Goal: Task Accomplishment & Management: Manage account settings

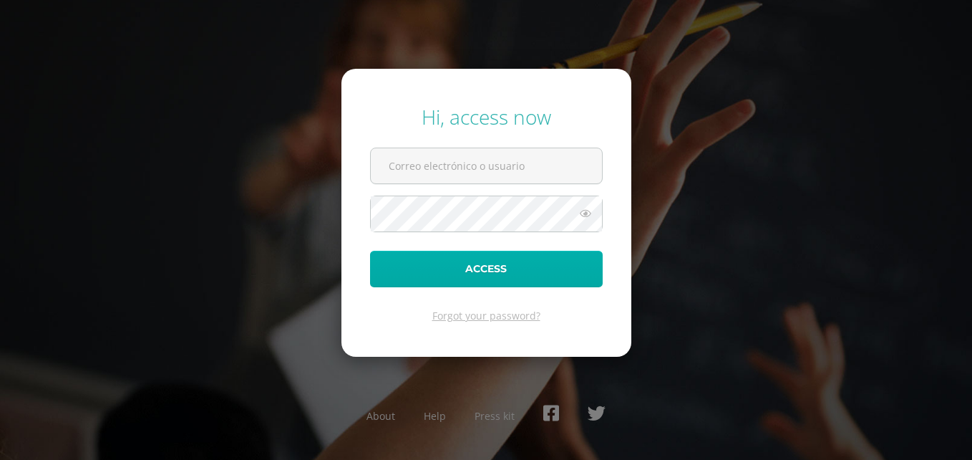
type input "karla.molina@liceoguatemala.edu.gt"
click at [493, 269] on button "Access" at bounding box center [486, 269] width 233 height 37
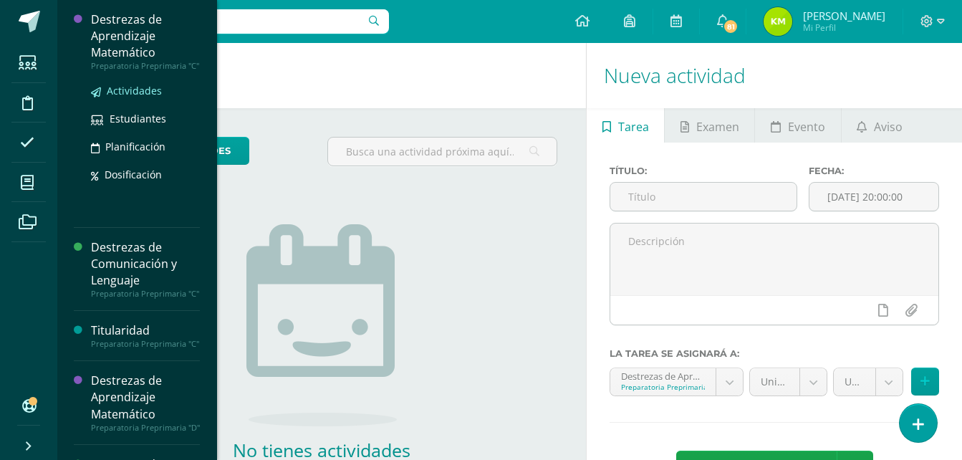
click at [143, 97] on span "Actividades" at bounding box center [134, 91] width 55 height 14
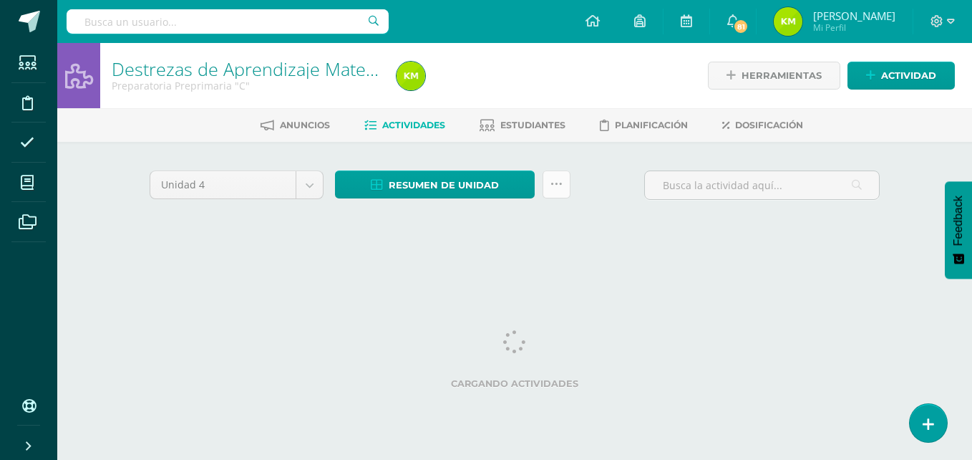
click at [556, 186] on icon at bounding box center [557, 184] width 12 height 12
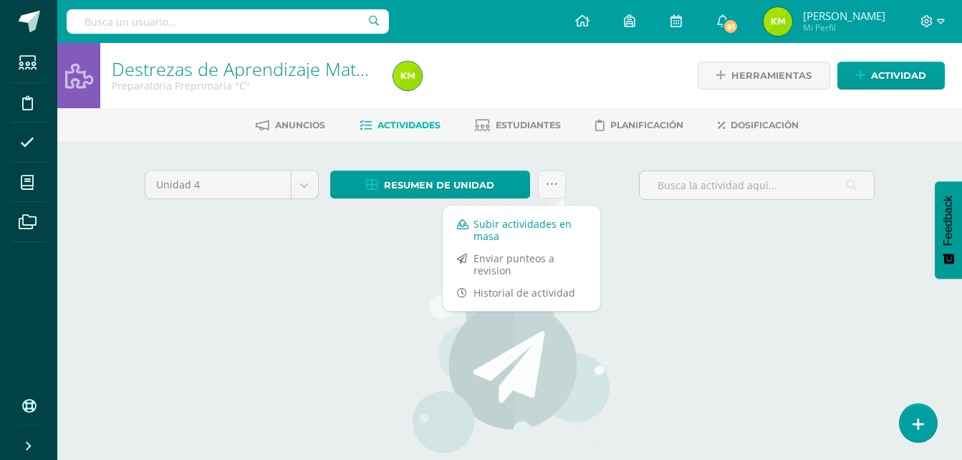
click at [548, 223] on link "Subir actividades en masa" at bounding box center [522, 230] width 158 height 34
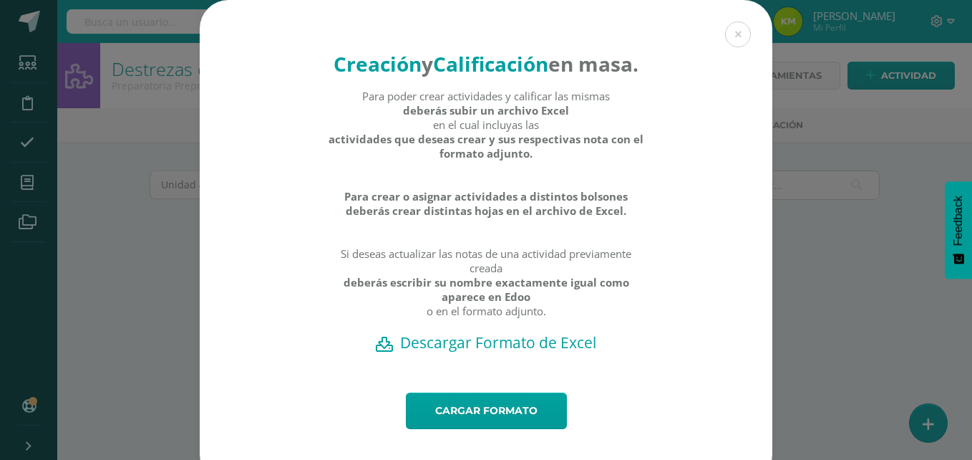
click at [470, 352] on h2 "Descargar Formato de Excel" at bounding box center [486, 342] width 523 height 20
click at [728, 38] on button at bounding box center [738, 34] width 26 height 26
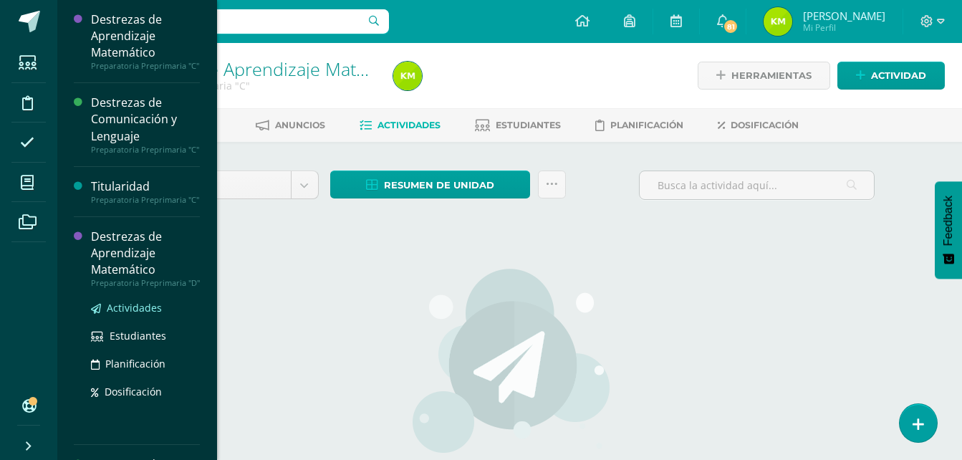
click at [143, 314] on span "Actividades" at bounding box center [134, 308] width 55 height 14
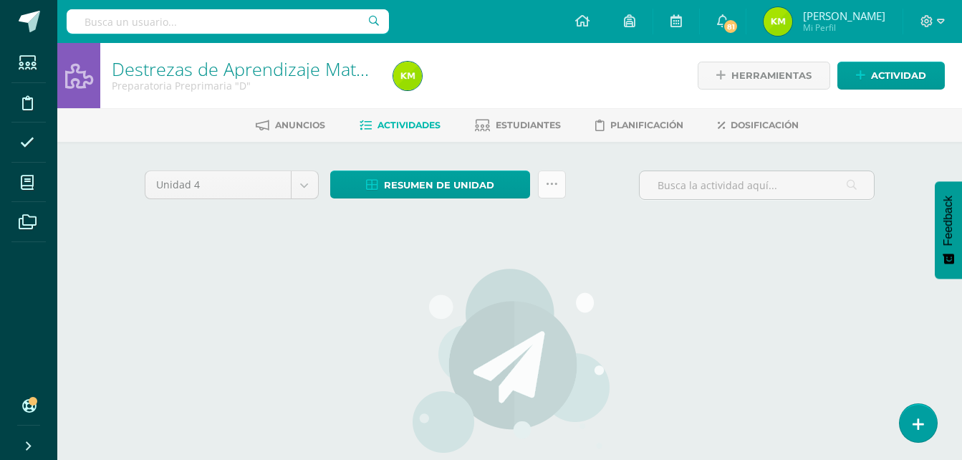
click at [548, 184] on icon at bounding box center [552, 184] width 12 height 12
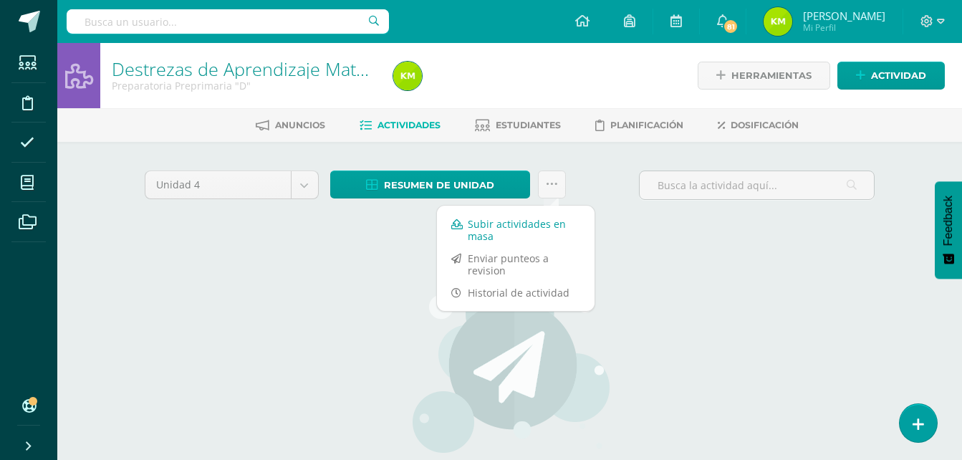
click at [528, 222] on link "Subir actividades en masa" at bounding box center [516, 230] width 158 height 34
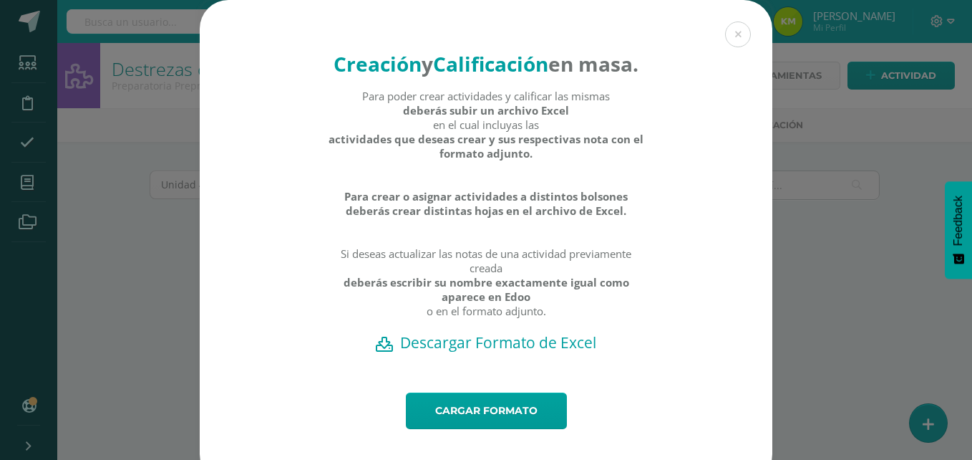
click at [468, 352] on h2 "Descargar Formato de Excel" at bounding box center [486, 342] width 523 height 20
click at [730, 37] on button at bounding box center [738, 34] width 26 height 26
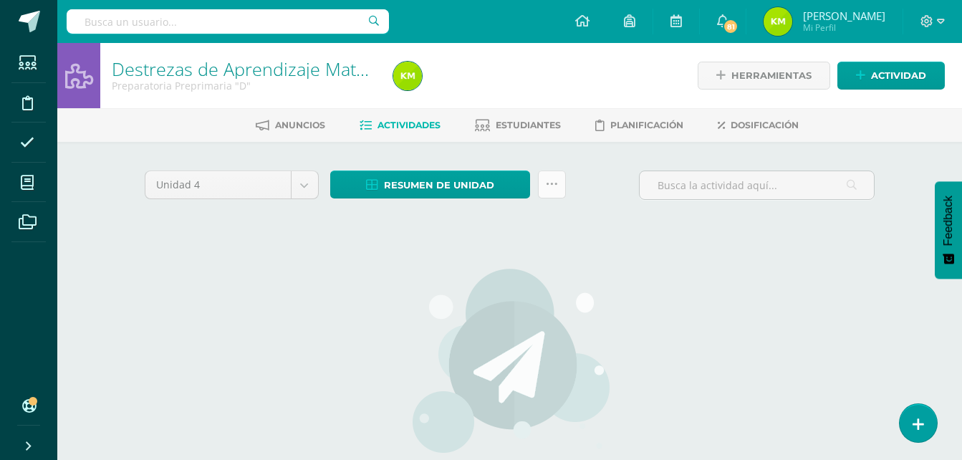
click at [549, 184] on icon at bounding box center [552, 184] width 12 height 12
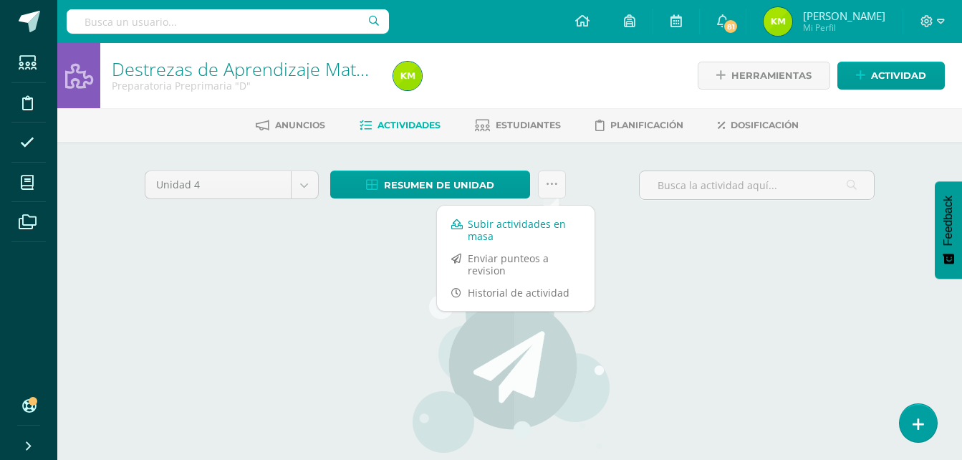
click at [536, 229] on link "Subir actividades en masa" at bounding box center [516, 230] width 158 height 34
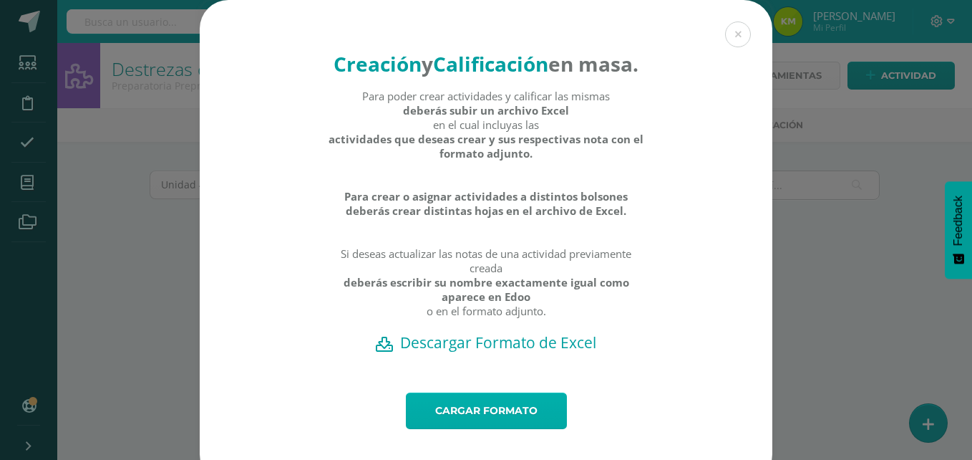
click at [511, 429] on link "Cargar formato" at bounding box center [486, 410] width 161 height 37
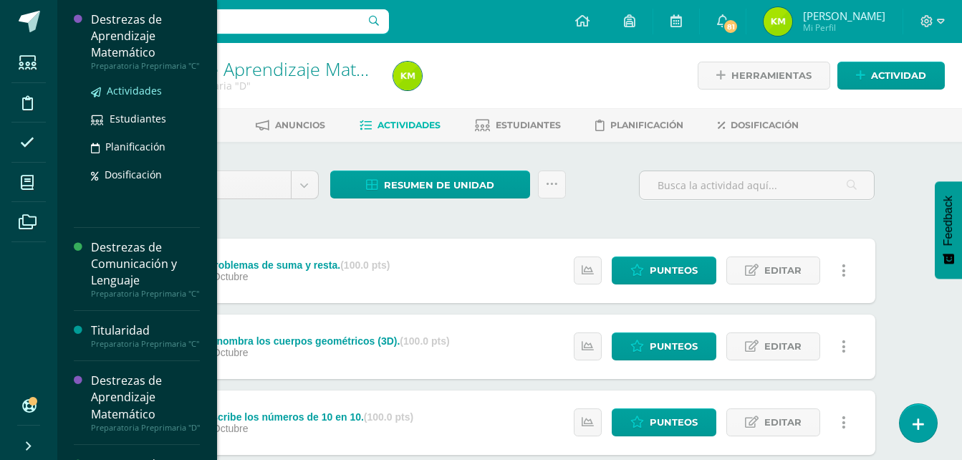
click at [154, 97] on span "Actividades" at bounding box center [134, 91] width 55 height 14
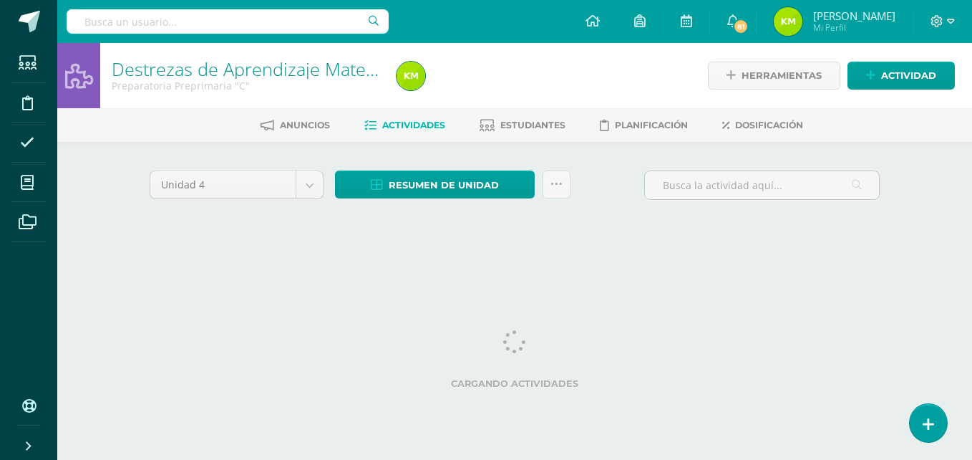
click at [154, 97] on div "Destrezas de Aprendizaje Matemático Preparatoria Preprimaria "C"" at bounding box center [245, 75] width 291 height 65
click at [557, 186] on icon at bounding box center [557, 184] width 12 height 12
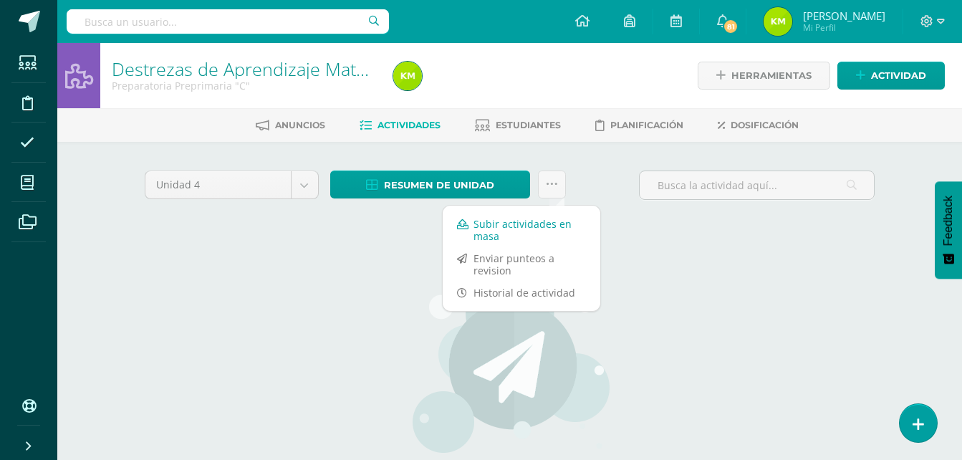
click at [536, 223] on link "Subir actividades en masa" at bounding box center [522, 230] width 158 height 34
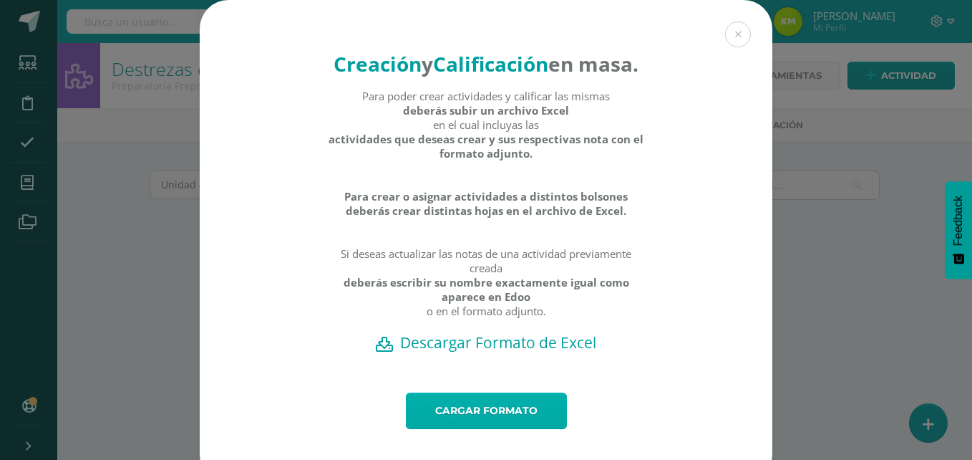
click at [490, 429] on link "Cargar formato" at bounding box center [486, 410] width 161 height 37
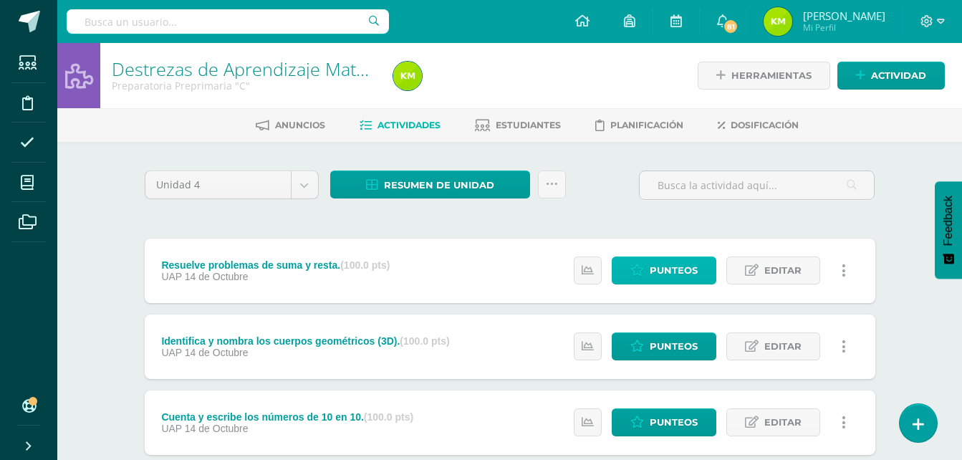
click at [670, 272] on span "Punteos" at bounding box center [673, 270] width 48 height 26
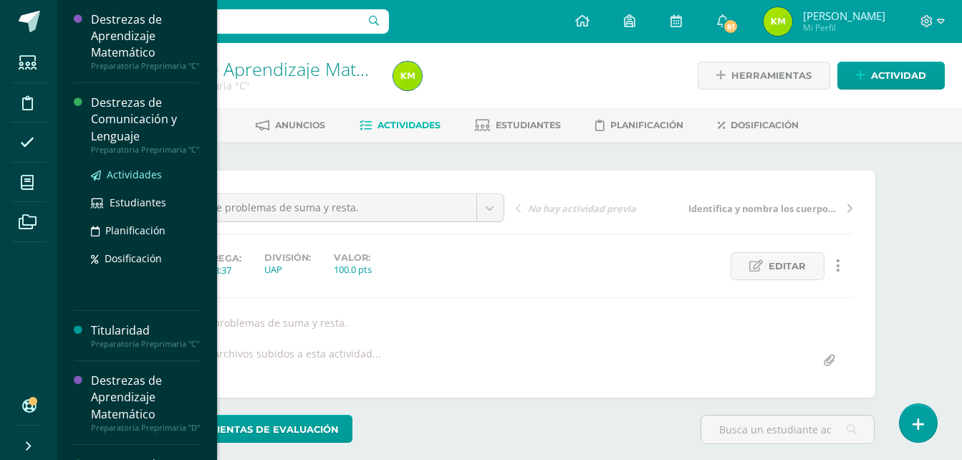
click at [125, 181] on span "Actividades" at bounding box center [134, 175] width 55 height 14
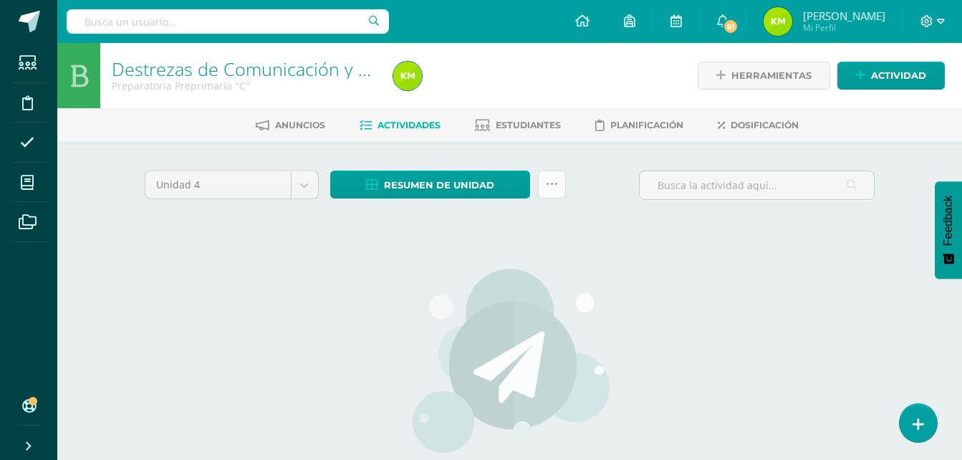
click at [555, 184] on icon at bounding box center [552, 184] width 12 height 12
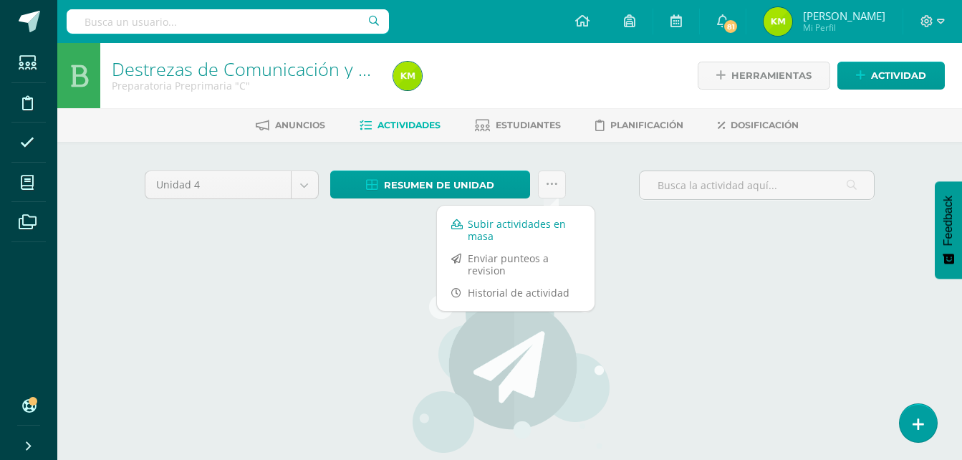
click at [527, 227] on link "Subir actividades en masa" at bounding box center [516, 230] width 158 height 34
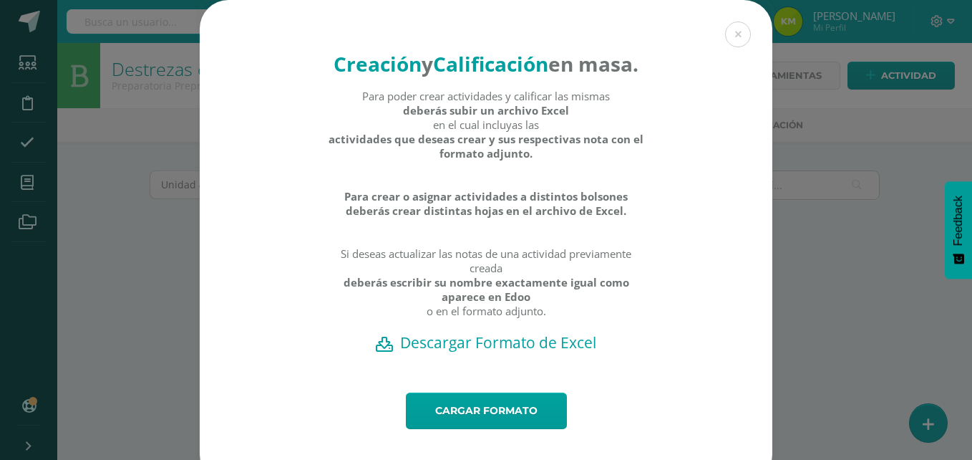
click at [493, 352] on h2 "Descargar Formato de Excel" at bounding box center [486, 342] width 523 height 20
click at [735, 30] on button at bounding box center [738, 34] width 26 height 26
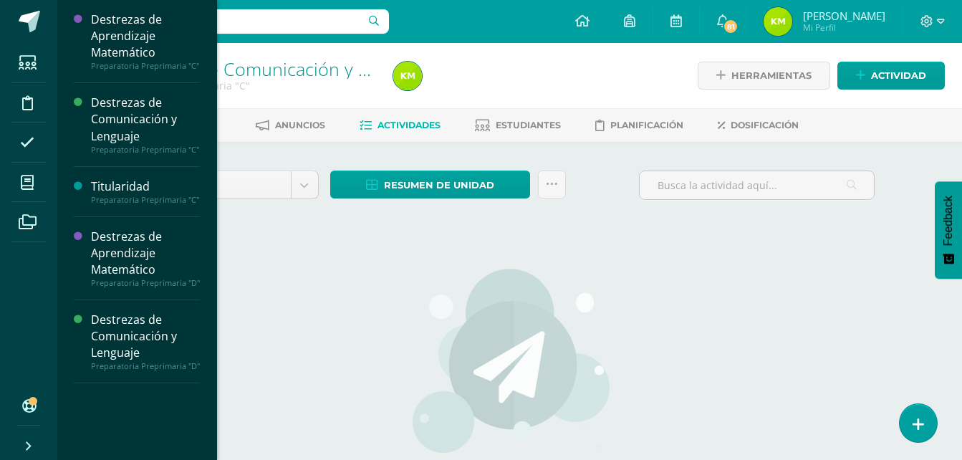
click at [216, 442] on div "Destrezas de Aprendizaje Matemático Preparatoria Preprimaria "C" Actividades Es…" at bounding box center [137, 230] width 160 height 460
click at [213, 317] on div "Destrezas de Aprendizaje Matemático Preparatoria Preprimaria "C" Actividades Es…" at bounding box center [137, 230] width 160 height 460
click at [140, 397] on span "Actividades" at bounding box center [134, 391] width 55 height 14
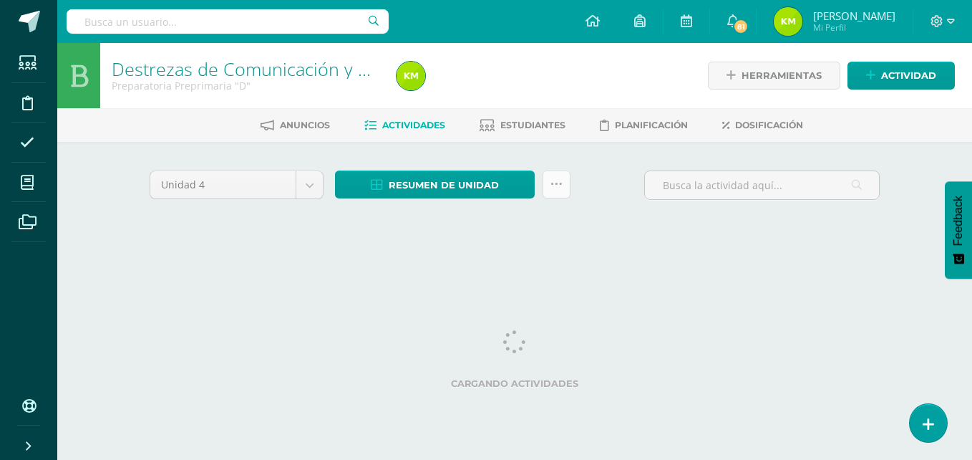
click at [561, 178] on icon at bounding box center [557, 184] width 12 height 12
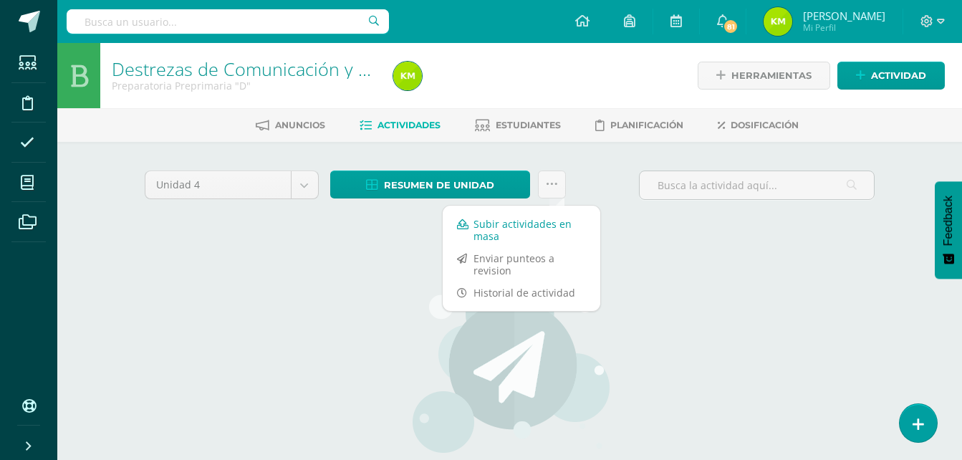
click at [530, 228] on link "Subir actividades en masa" at bounding box center [522, 230] width 158 height 34
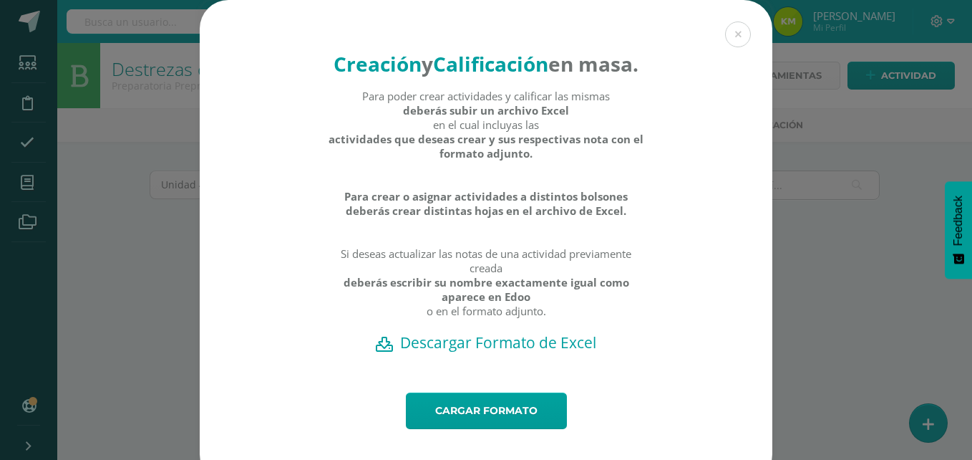
click at [483, 352] on h2 "Descargar Formato de Excel" at bounding box center [486, 342] width 523 height 20
click at [730, 32] on button at bounding box center [738, 34] width 26 height 26
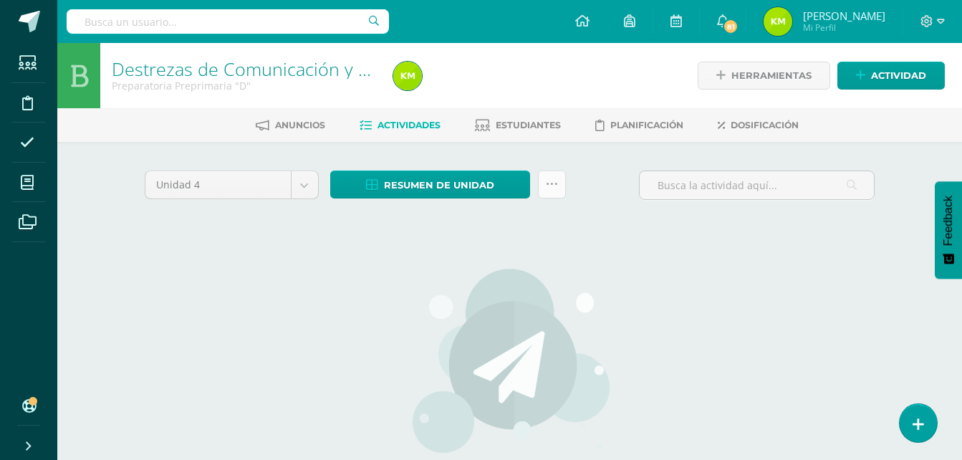
click at [551, 185] on icon at bounding box center [552, 184] width 12 height 12
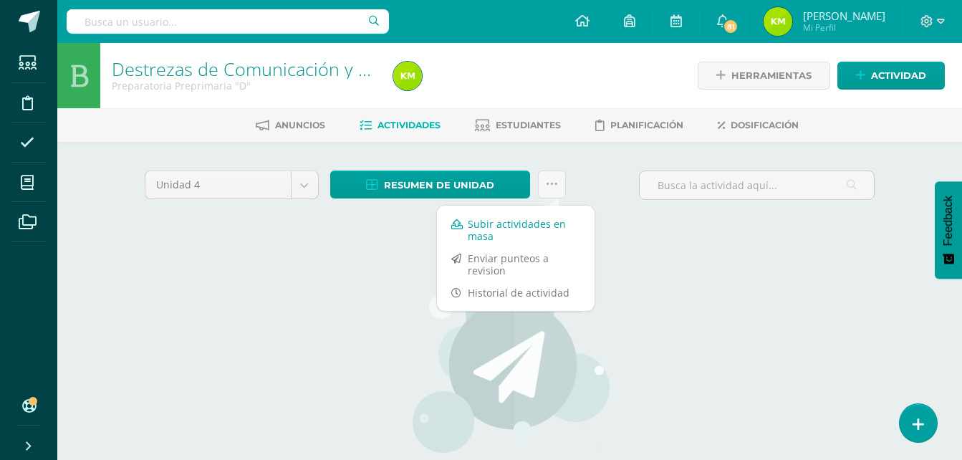
click at [531, 226] on link "Subir actividades en masa" at bounding box center [516, 230] width 158 height 34
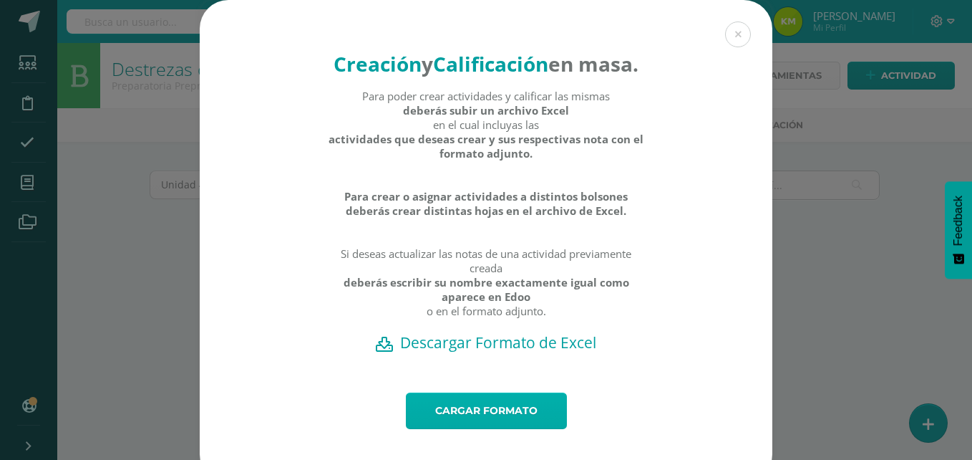
click at [504, 429] on link "Cargar formato" at bounding box center [486, 410] width 161 height 37
click at [490, 429] on link "Cargar formato" at bounding box center [486, 410] width 161 height 37
click at [740, 33] on button at bounding box center [738, 34] width 26 height 26
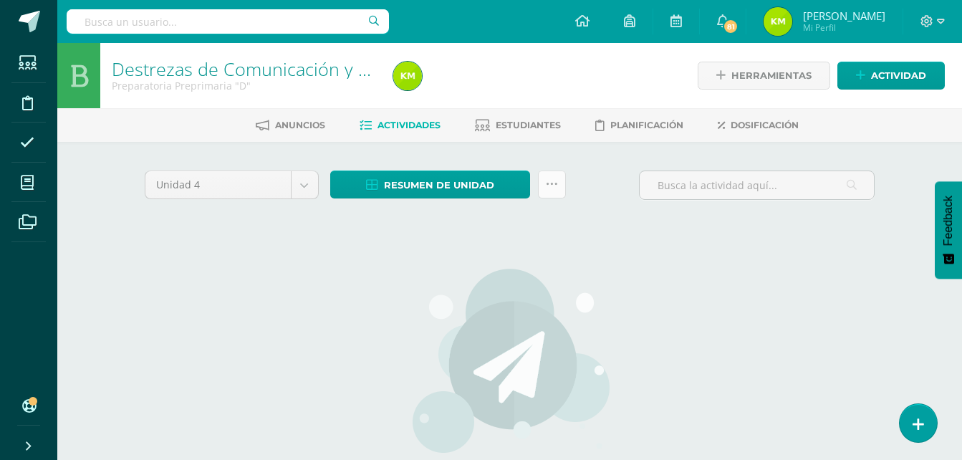
click at [556, 181] on icon at bounding box center [552, 184] width 12 height 12
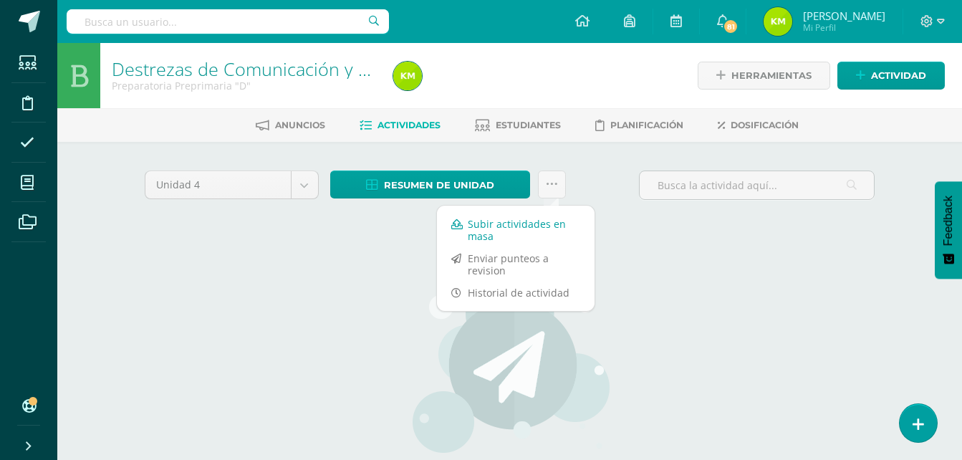
click at [512, 226] on link "Subir actividades en masa" at bounding box center [516, 230] width 158 height 34
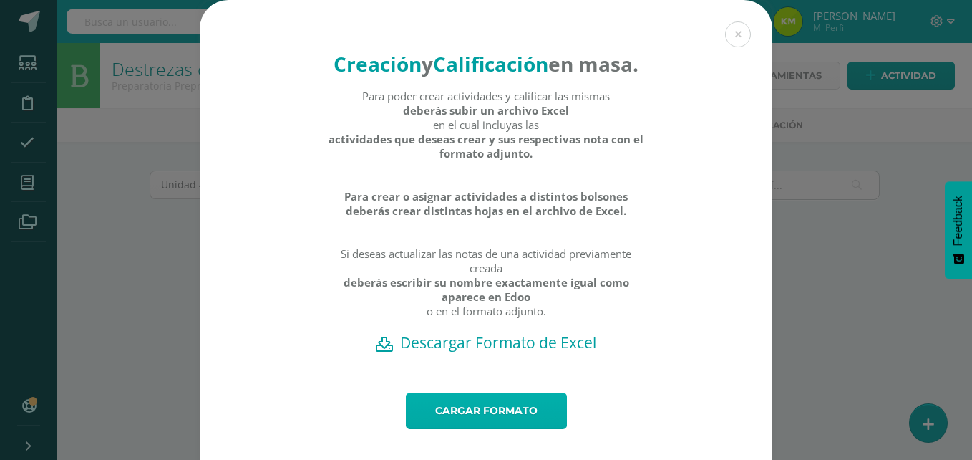
click at [491, 429] on link "Cargar formato" at bounding box center [486, 410] width 161 height 37
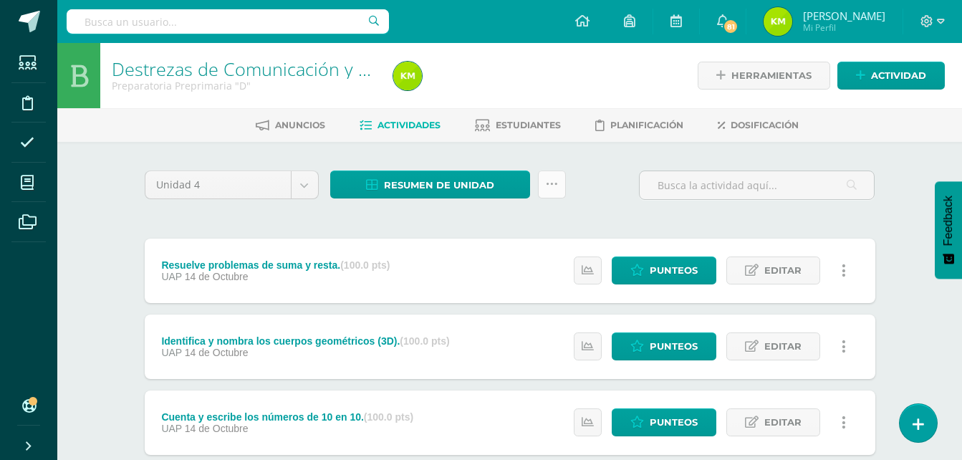
click at [550, 175] on link at bounding box center [552, 184] width 28 height 28
click at [844, 271] on icon at bounding box center [843, 271] width 4 height 16
click at [806, 340] on link "Eliminar" at bounding box center [816, 339] width 147 height 22
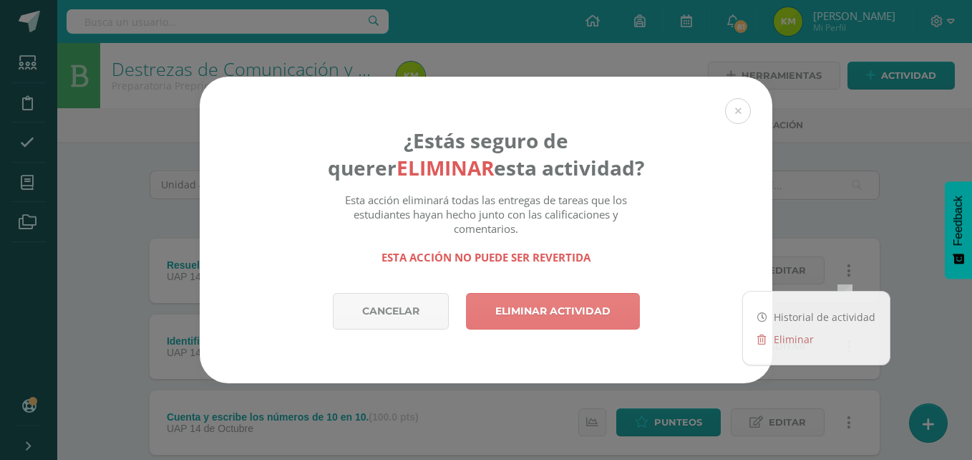
click at [624, 318] on link "Eliminar actividad" at bounding box center [553, 311] width 174 height 37
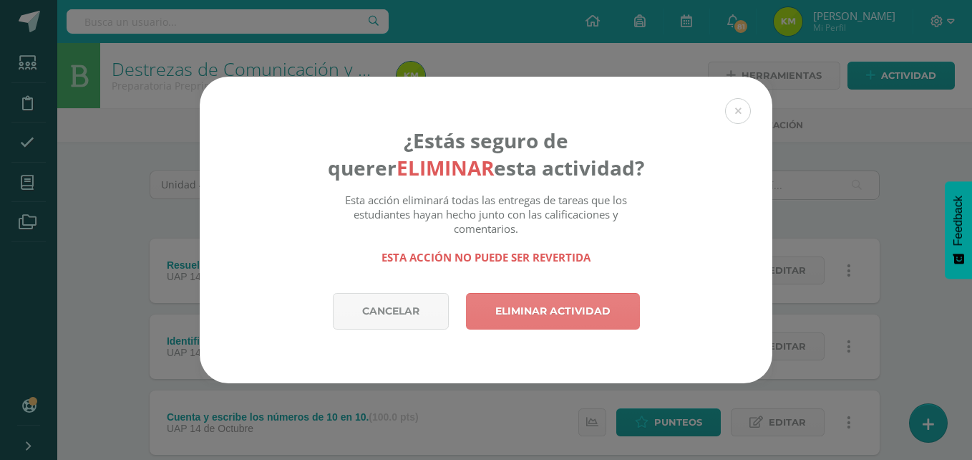
click at [599, 309] on link "Eliminar actividad" at bounding box center [553, 311] width 174 height 37
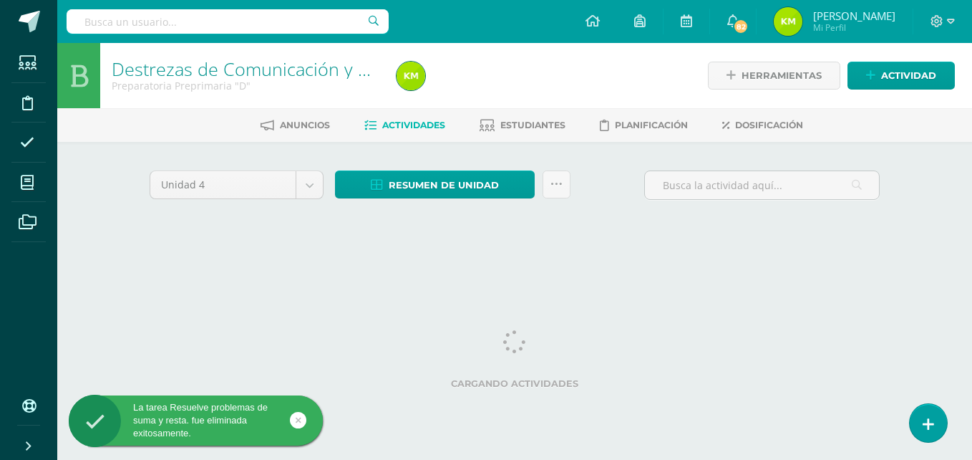
click at [555, 267] on html "La tarea ya había sido eliminada previamente. La tarea Resuelve problemas de su…" at bounding box center [486, 133] width 972 height 267
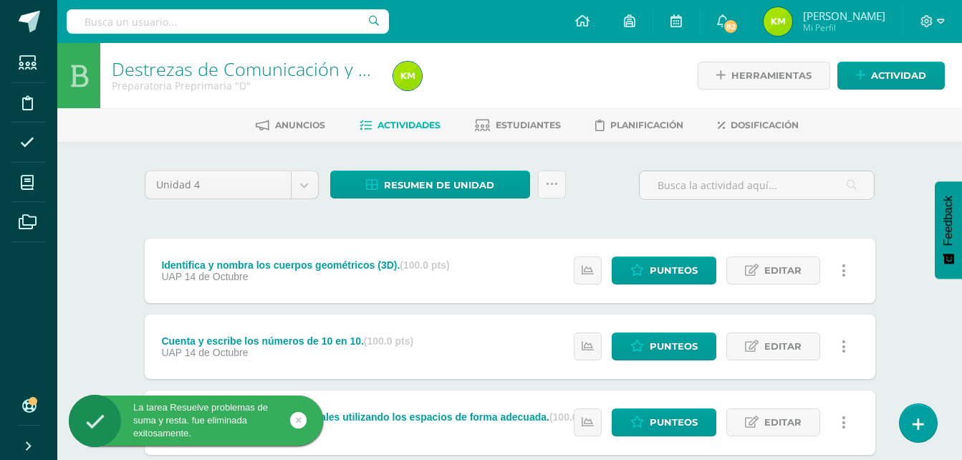
click at [845, 273] on link at bounding box center [844, 270] width 28 height 28
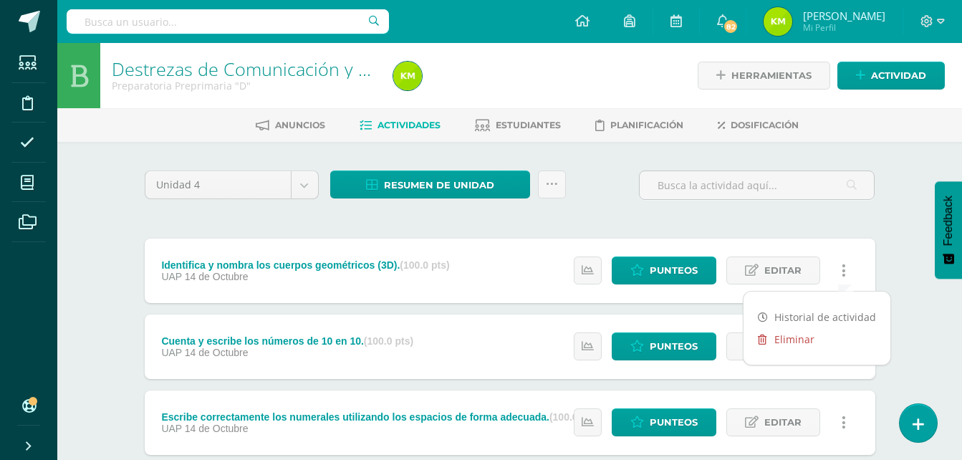
click at [806, 338] on link "Eliminar" at bounding box center [816, 339] width 147 height 22
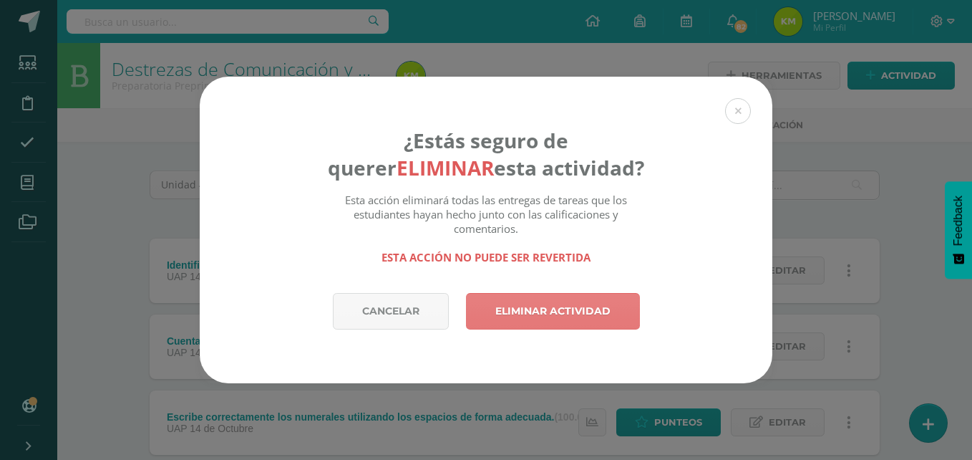
click at [624, 317] on link "Eliminar actividad" at bounding box center [553, 311] width 174 height 37
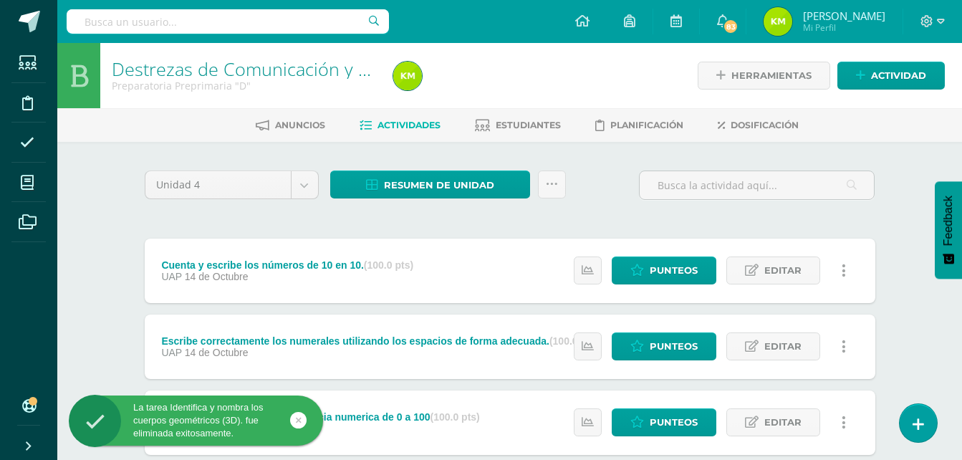
click at [846, 269] on link at bounding box center [844, 270] width 28 height 28
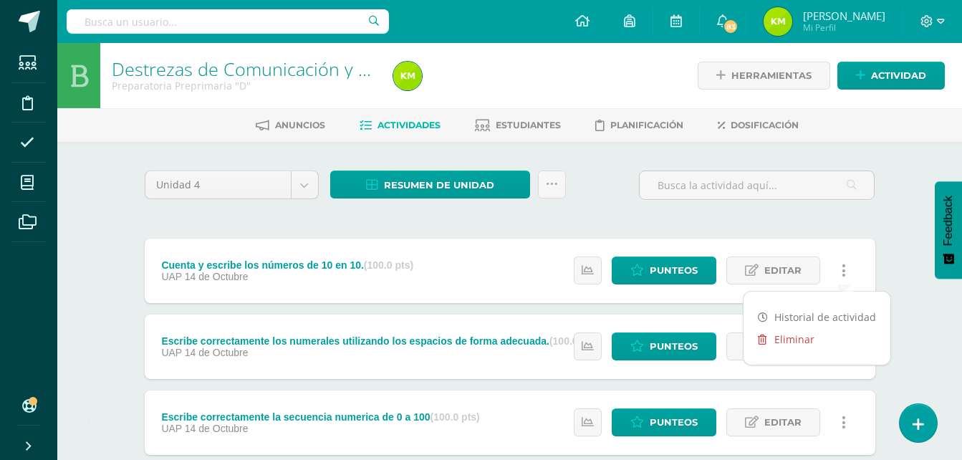
click at [801, 338] on link "Eliminar" at bounding box center [816, 339] width 147 height 22
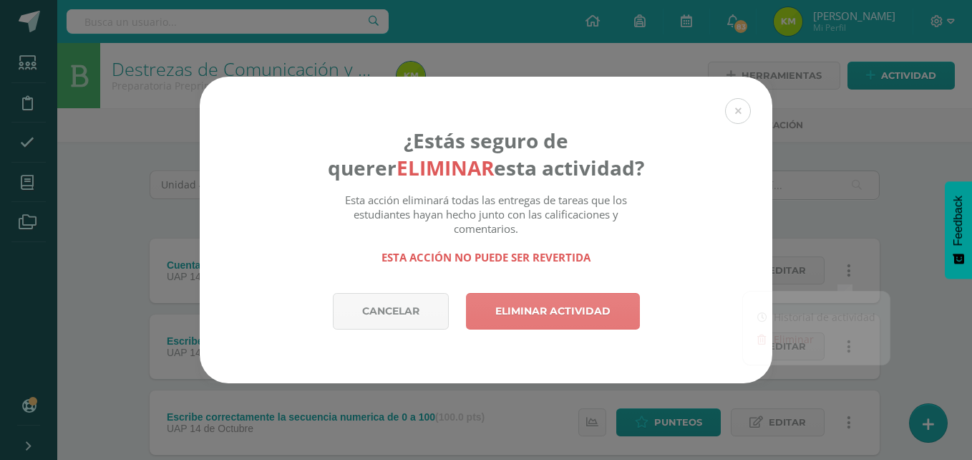
click at [569, 317] on link "Eliminar actividad" at bounding box center [553, 311] width 174 height 37
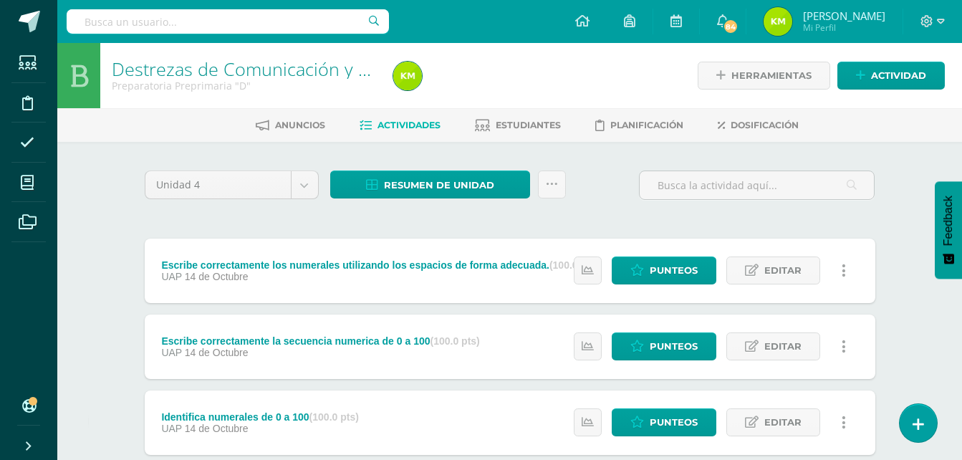
click at [846, 271] on link at bounding box center [844, 270] width 28 height 28
click at [793, 340] on link "Eliminar" at bounding box center [816, 339] width 147 height 22
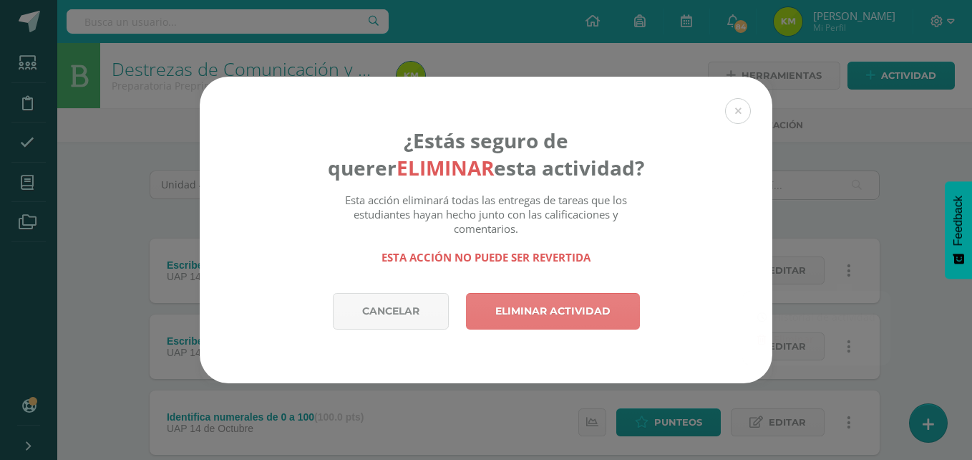
click at [607, 311] on link "Eliminar actividad" at bounding box center [553, 311] width 174 height 37
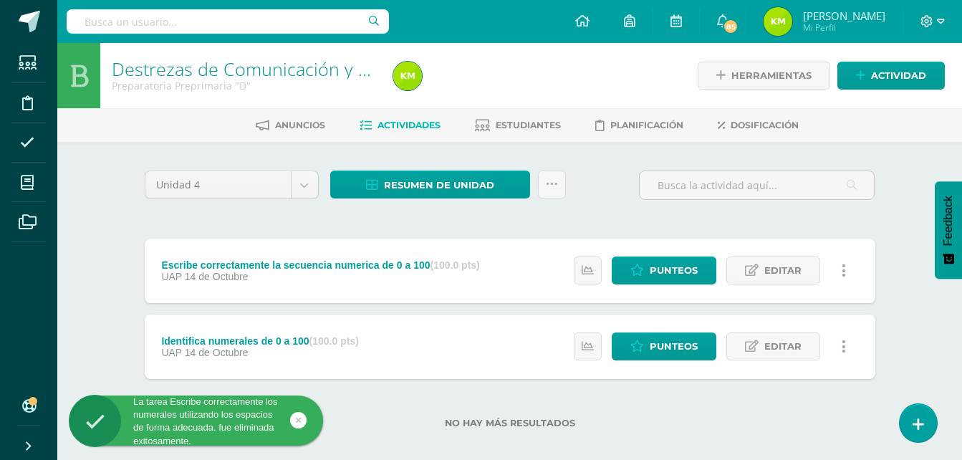
click at [844, 276] on icon at bounding box center [843, 271] width 4 height 16
click at [798, 341] on link "Eliminar" at bounding box center [816, 339] width 147 height 22
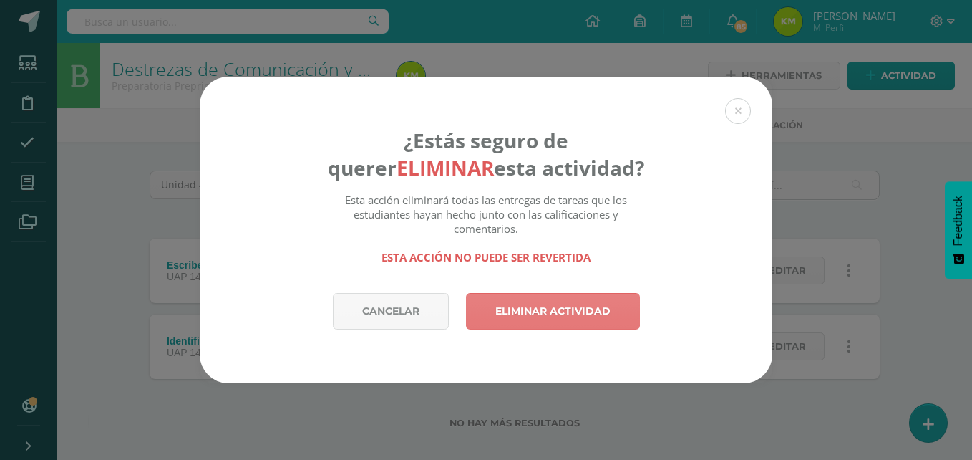
click at [619, 303] on link "Eliminar actividad" at bounding box center [553, 311] width 174 height 37
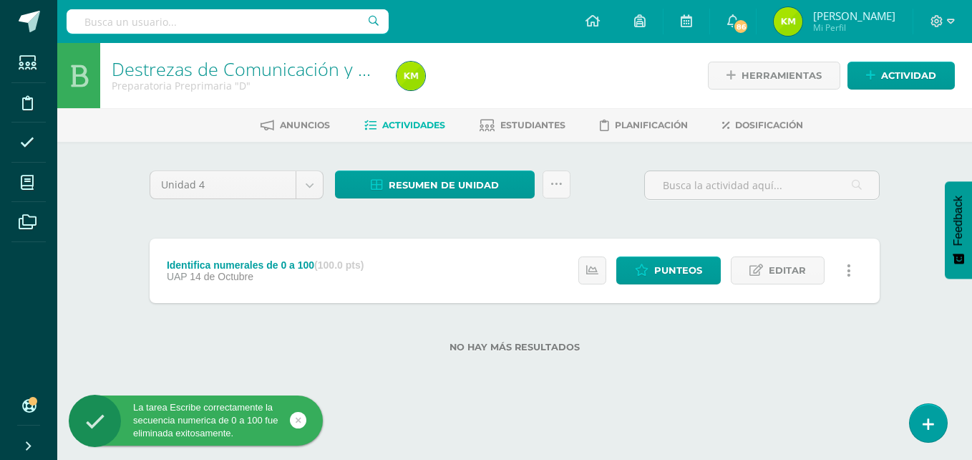
click at [849, 276] on icon at bounding box center [849, 271] width 4 height 16
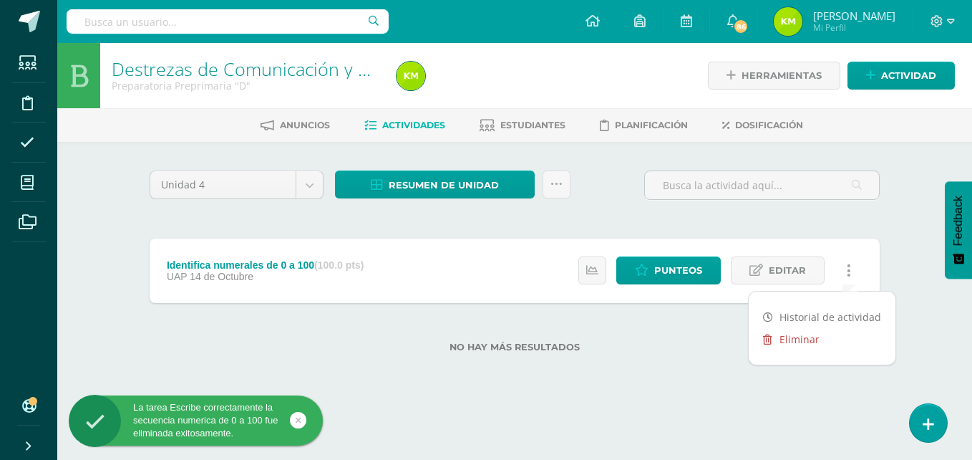
click at [794, 339] on link "Eliminar" at bounding box center [822, 339] width 147 height 22
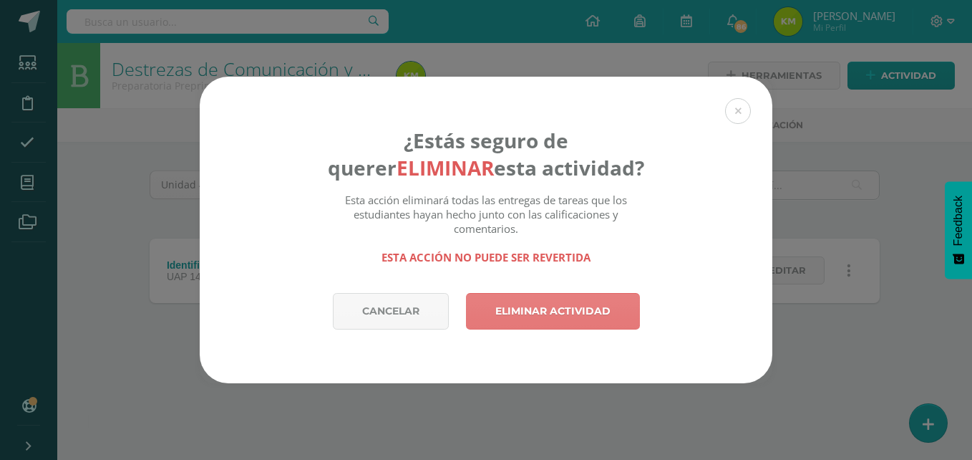
click at [564, 318] on link "Eliminar actividad" at bounding box center [553, 311] width 174 height 37
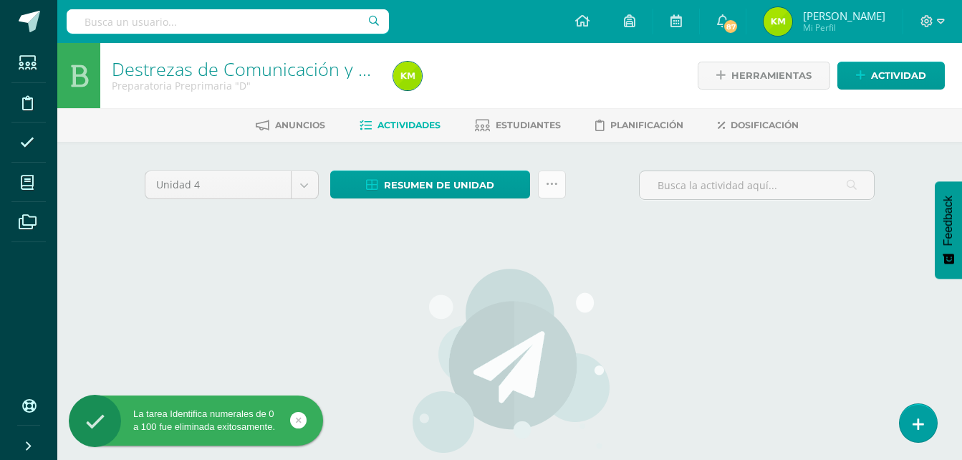
click at [560, 186] on link at bounding box center [552, 184] width 28 height 28
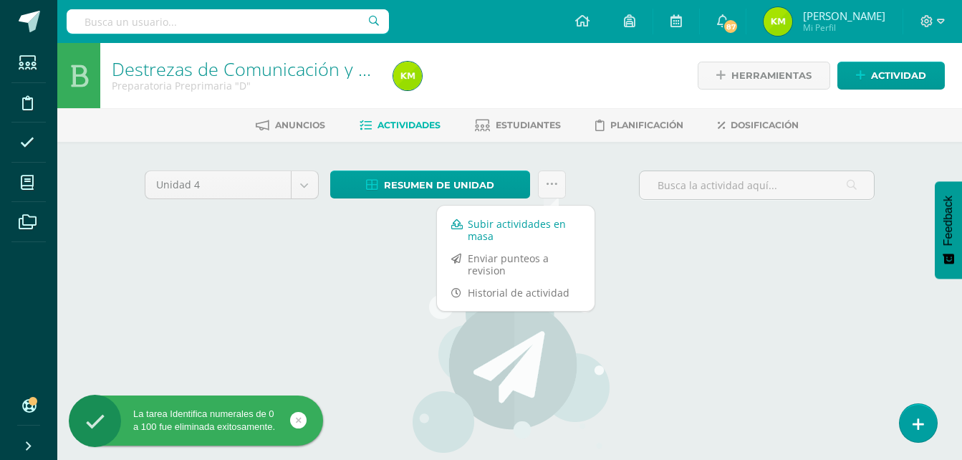
click at [514, 226] on link "Subir actividades en masa" at bounding box center [516, 230] width 158 height 34
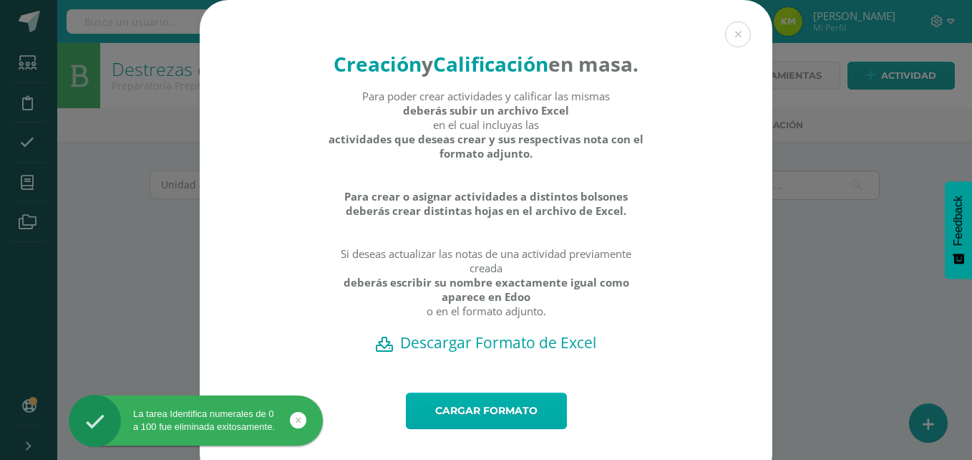
click at [482, 429] on link "Cargar formato" at bounding box center [486, 410] width 161 height 37
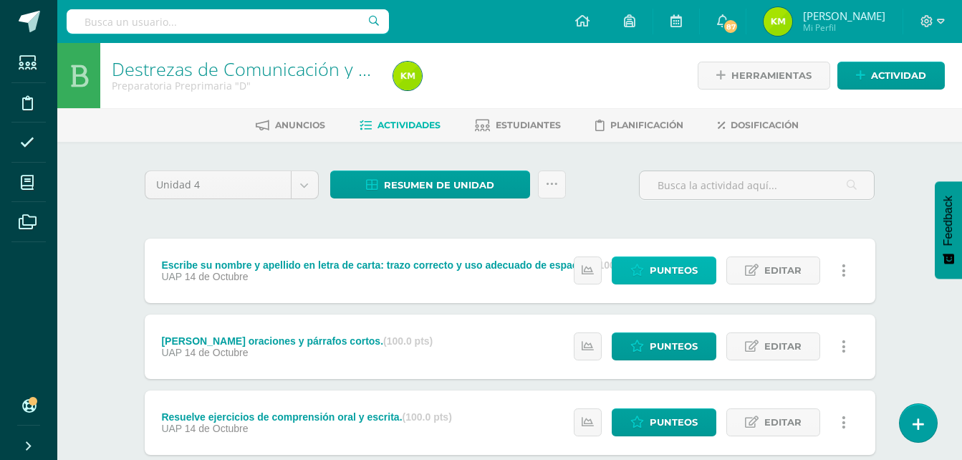
click at [662, 272] on span "Punteos" at bounding box center [673, 270] width 48 height 26
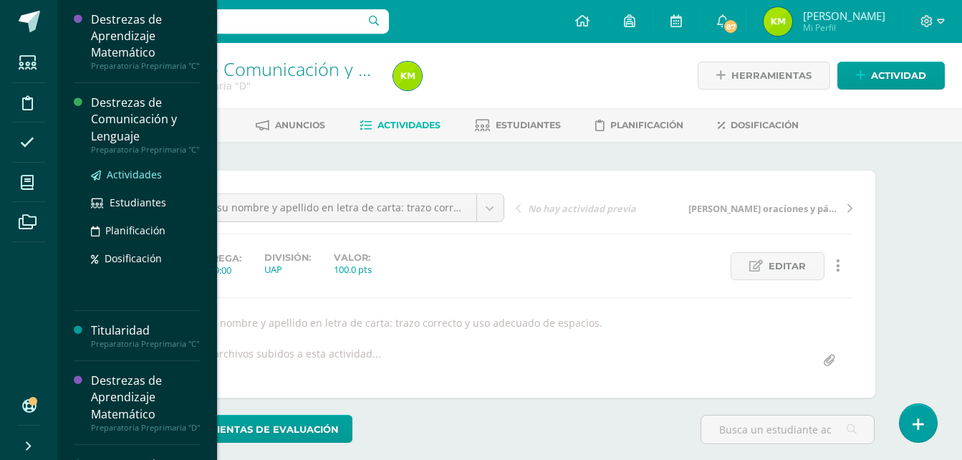
click at [145, 181] on span "Actividades" at bounding box center [134, 175] width 55 height 14
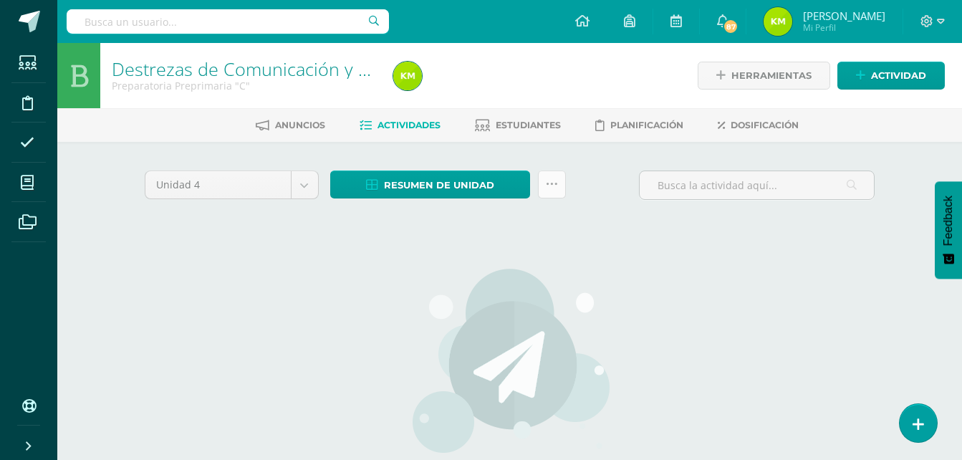
click at [553, 185] on icon at bounding box center [552, 184] width 12 height 12
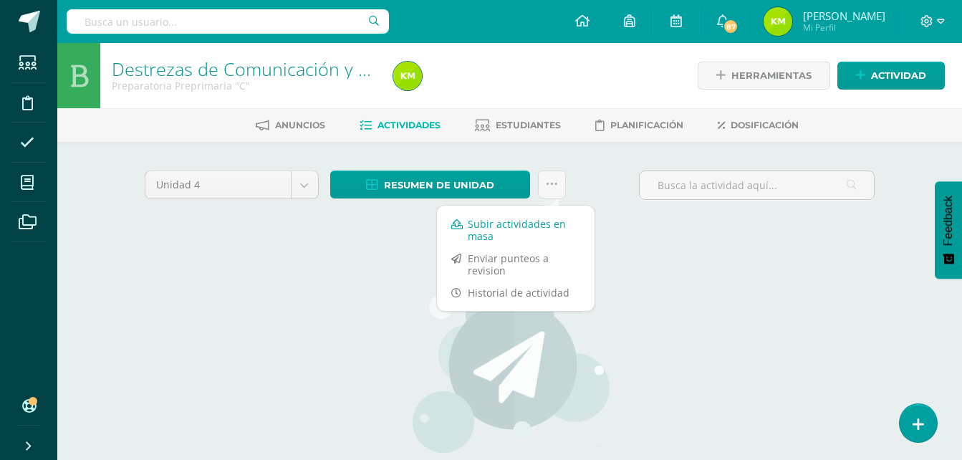
click at [528, 230] on link "Subir actividades en masa" at bounding box center [516, 230] width 158 height 34
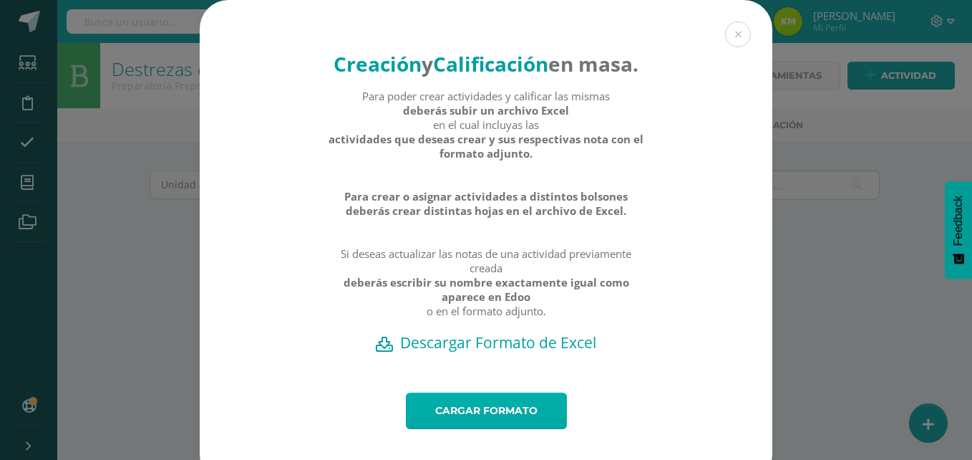
click at [523, 429] on link "Cargar formato" at bounding box center [486, 410] width 161 height 37
